Goal: Check status: Check status

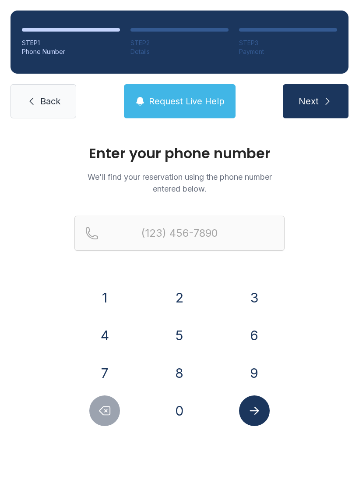
click at [113, 338] on button "4" at bounding box center [104, 335] width 31 height 31
click at [178, 409] on button "0" at bounding box center [179, 410] width 31 height 31
click at [111, 368] on button "7" at bounding box center [104, 373] width 31 height 31
click at [106, 336] on button "4" at bounding box center [104, 335] width 31 height 31
click at [176, 369] on button "8" at bounding box center [179, 373] width 31 height 31
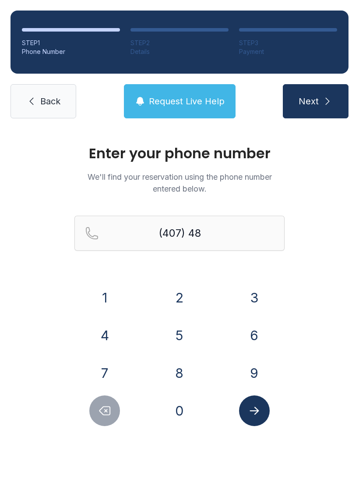
click at [176, 369] on button "8" at bounding box center [179, 373] width 31 height 31
click at [180, 371] on button "8" at bounding box center [179, 373] width 31 height 31
click at [185, 303] on button "2" at bounding box center [179, 297] width 31 height 31
click at [109, 369] on button "7" at bounding box center [104, 373] width 31 height 31
click at [252, 363] on button "9" at bounding box center [254, 373] width 31 height 31
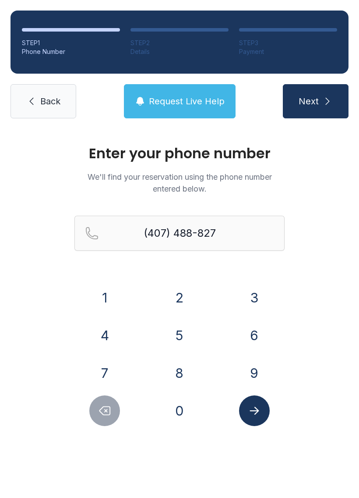
type input "[PHONE_NUMBER]"
click at [255, 403] on button "Submit lookup form" at bounding box center [254, 410] width 31 height 31
